Goal: Navigation & Orientation: Find specific page/section

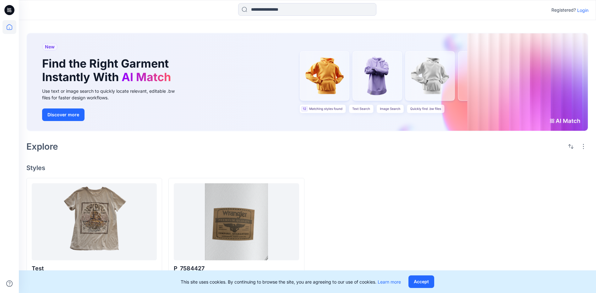
scroll to position [2, 0]
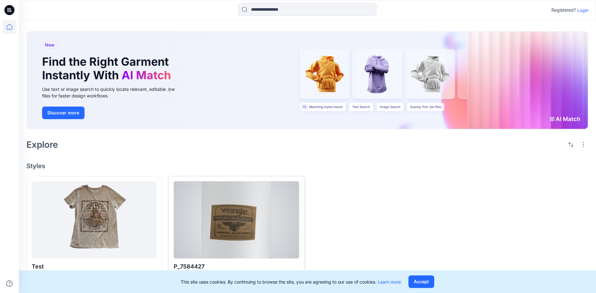
click at [235, 225] on div at bounding box center [236, 219] width 125 height 77
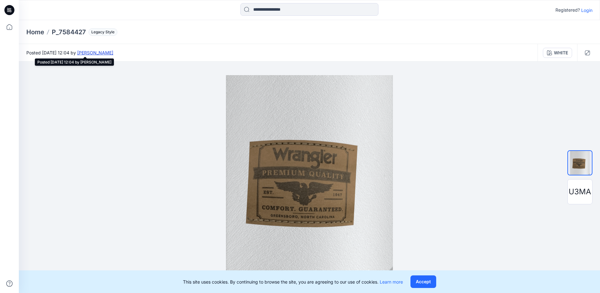
click at [113, 52] on link "[PERSON_NAME]" at bounding box center [95, 52] width 36 height 5
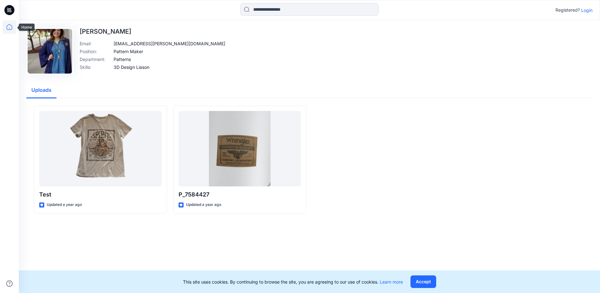
click at [3, 28] on icon at bounding box center [10, 27] width 14 height 14
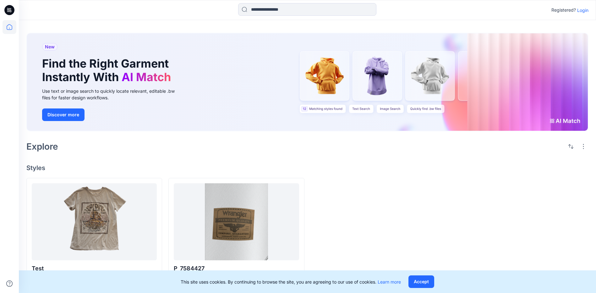
click at [7, 9] on icon at bounding box center [9, 10] width 10 height 10
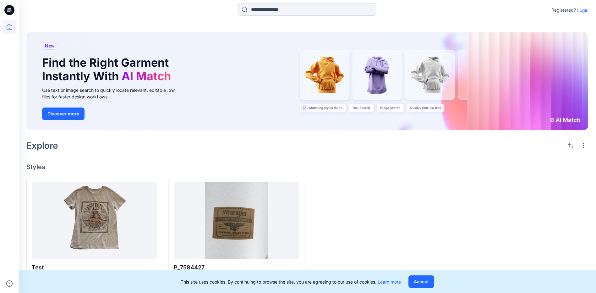
scroll to position [2, 0]
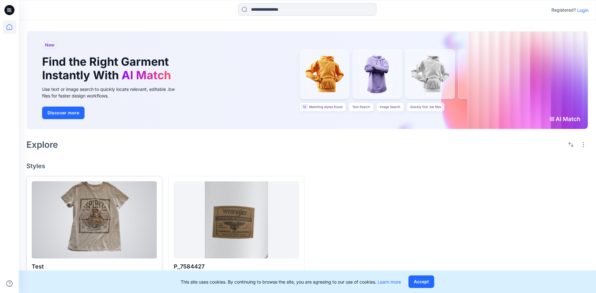
click at [132, 232] on div at bounding box center [94, 219] width 125 height 77
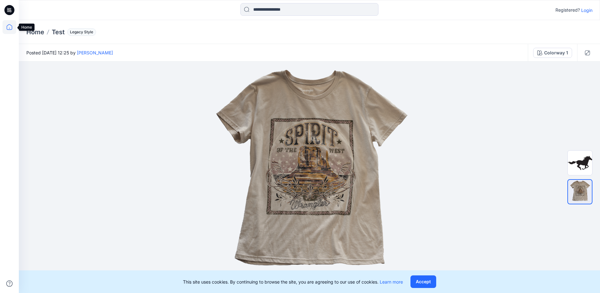
click at [9, 29] on icon at bounding box center [10, 27] width 14 height 14
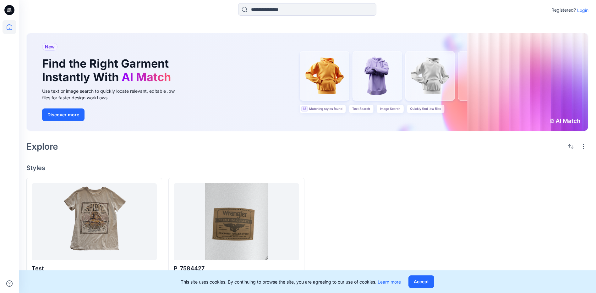
scroll to position [2, 0]
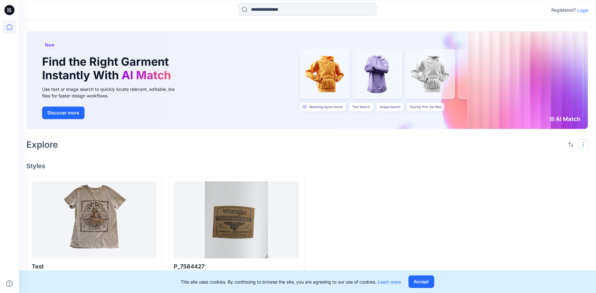
click at [583, 143] on button "button" at bounding box center [583, 144] width 10 height 10
click at [10, 11] on icon at bounding box center [10, 11] width 2 height 0
click at [579, 11] on p "Login" at bounding box center [582, 10] width 11 height 7
